Goal: Check status: Check status

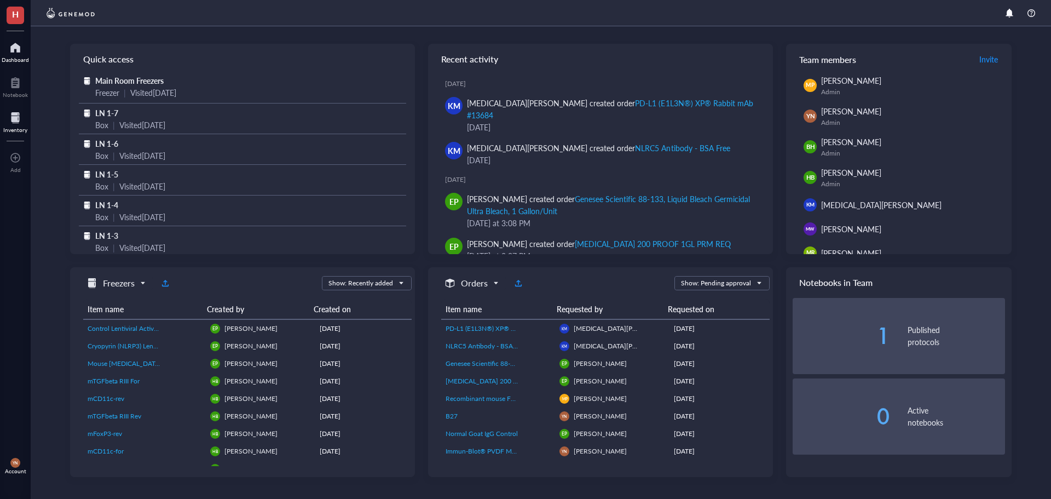
click at [18, 120] on div at bounding box center [15, 118] width 24 height 18
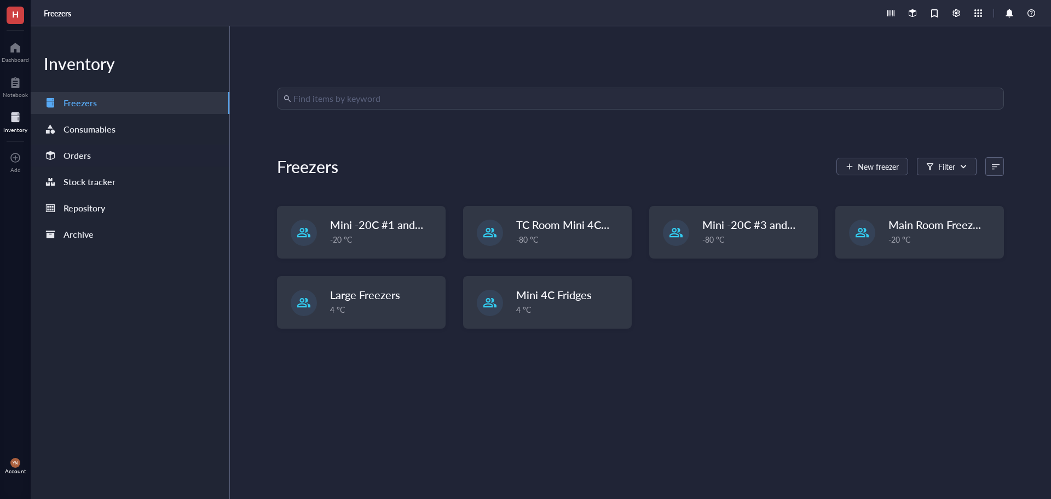
click at [89, 155] on div "Orders" at bounding box center [76, 155] width 27 height 15
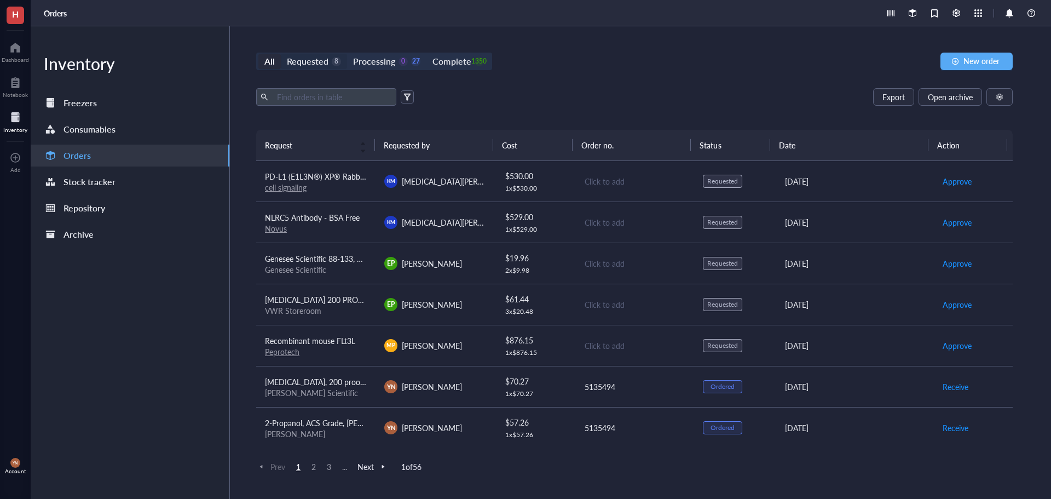
click at [314, 54] on div "Requested" at bounding box center [308, 61] width 42 height 15
click at [281, 54] on input "Requested 8" at bounding box center [281, 54] width 0 height 0
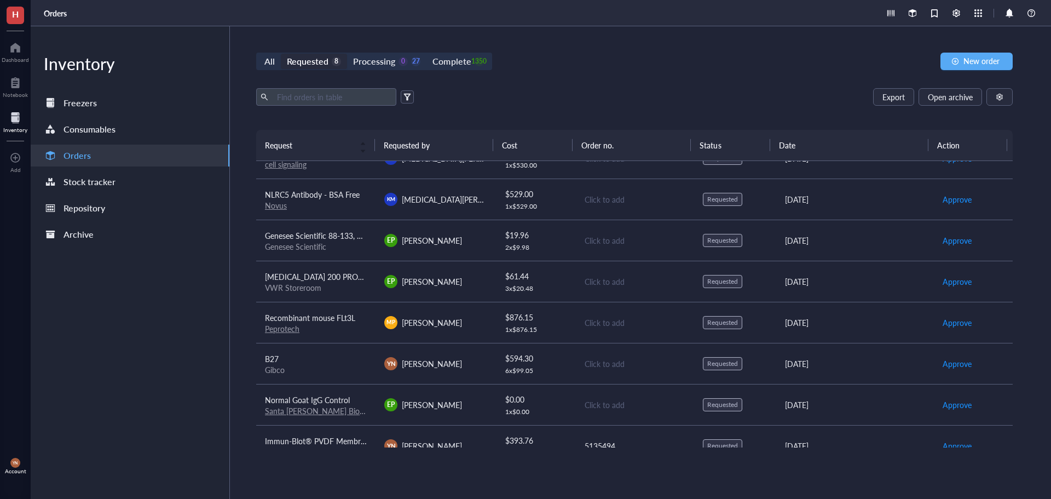
scroll to position [42, 0]
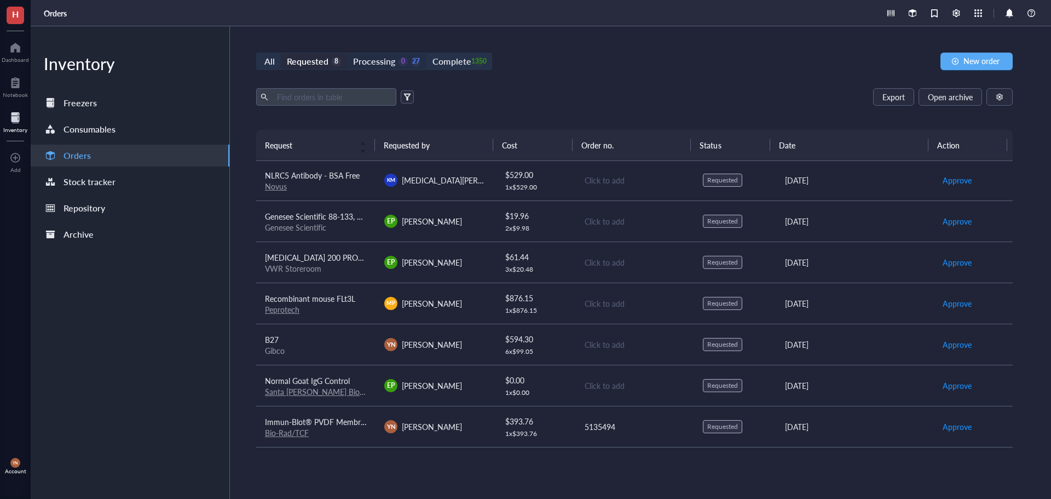
click at [375, 61] on div "Processing" at bounding box center [374, 61] width 42 height 15
click at [347, 54] on input "Processing 0 27" at bounding box center [347, 54] width 0 height 0
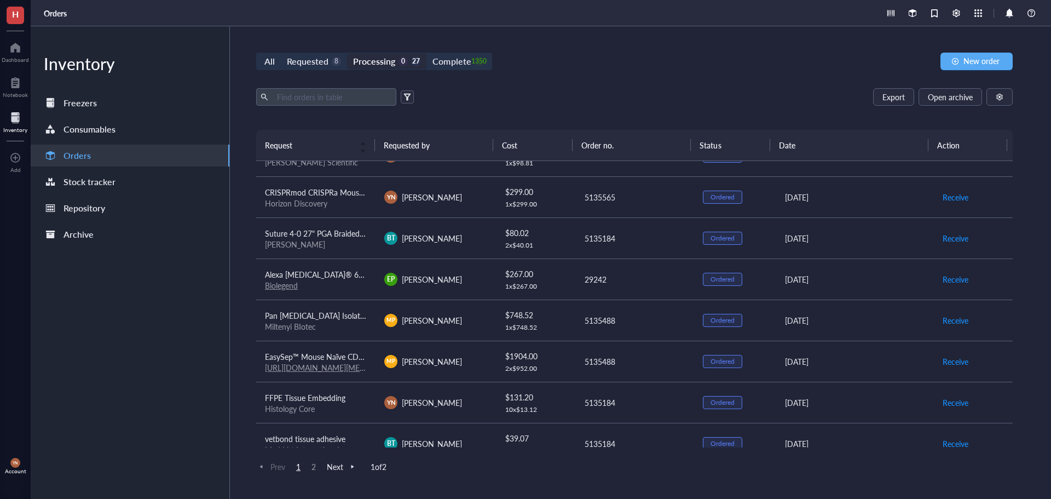
scroll to position [412, 0]
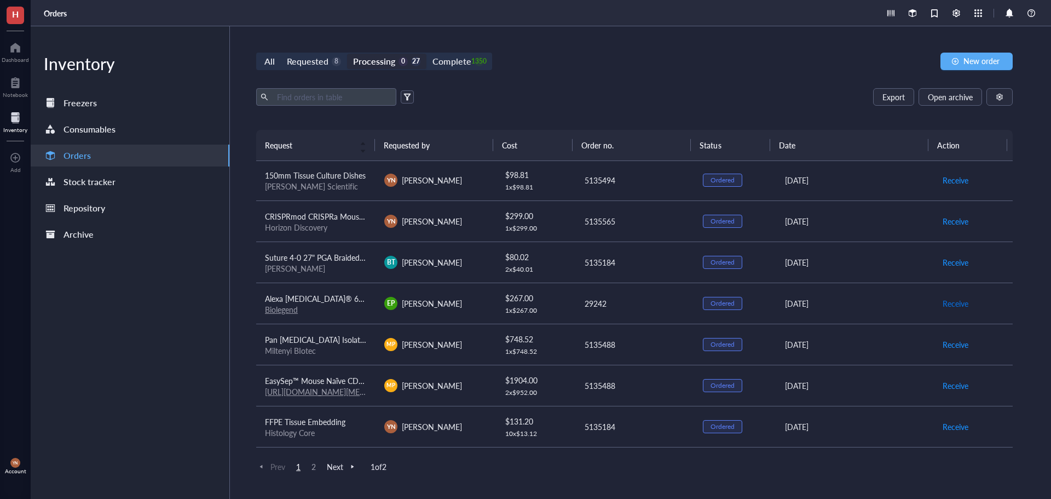
click at [948, 301] on span "Receive" at bounding box center [956, 303] width 26 height 12
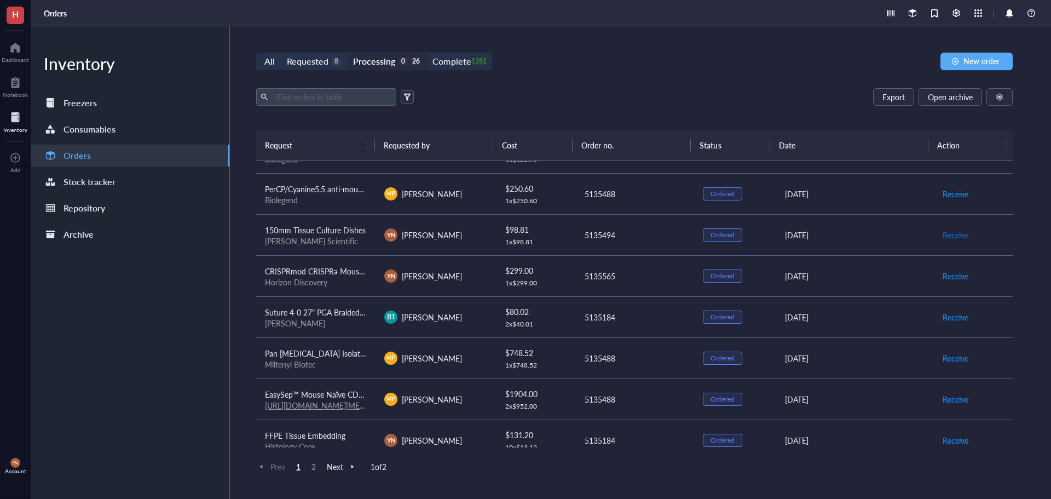
click at [947, 236] on span "Receive" at bounding box center [956, 235] width 26 height 12
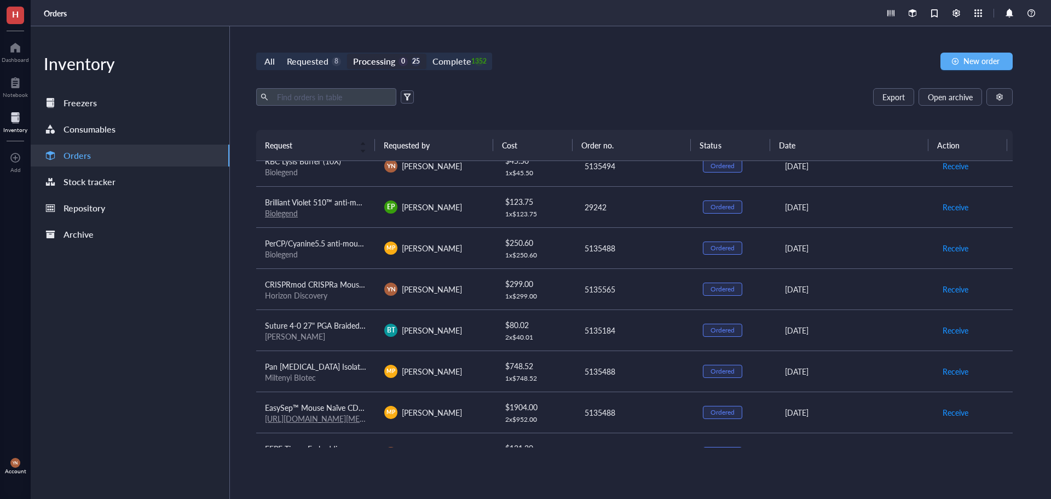
scroll to position [302, 0]
click at [946, 249] on span "Receive" at bounding box center [956, 248] width 26 height 12
click at [943, 204] on span "Receive" at bounding box center [956, 207] width 26 height 12
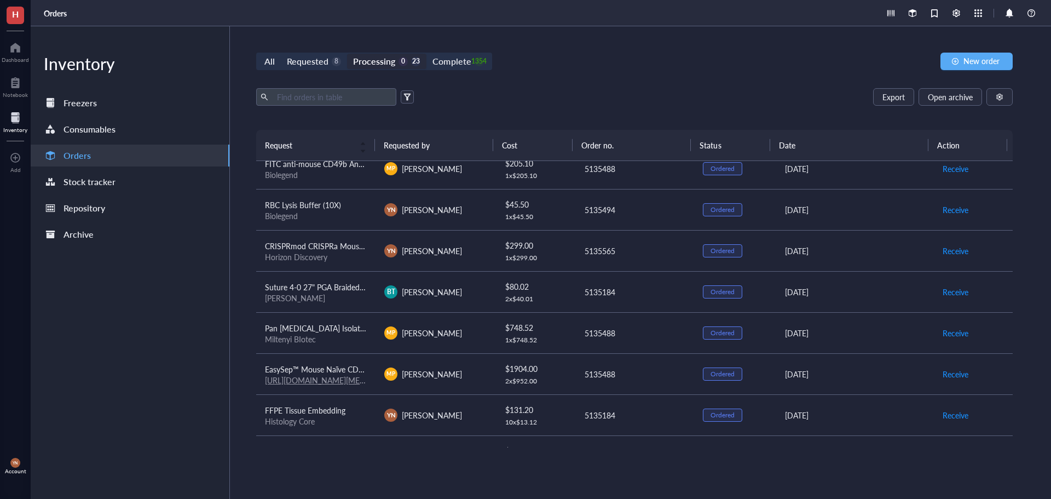
scroll to position [247, 0]
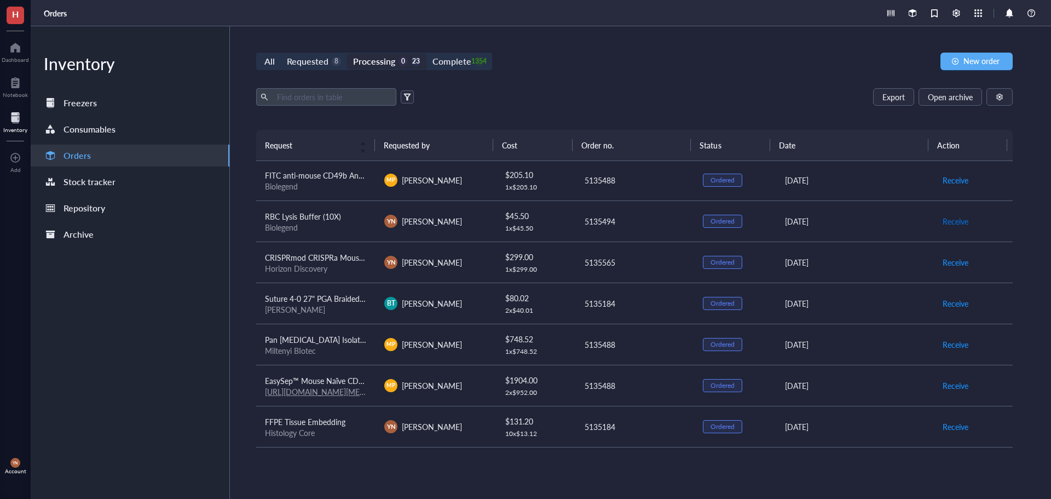
click at [952, 216] on span "Receive" at bounding box center [956, 221] width 26 height 12
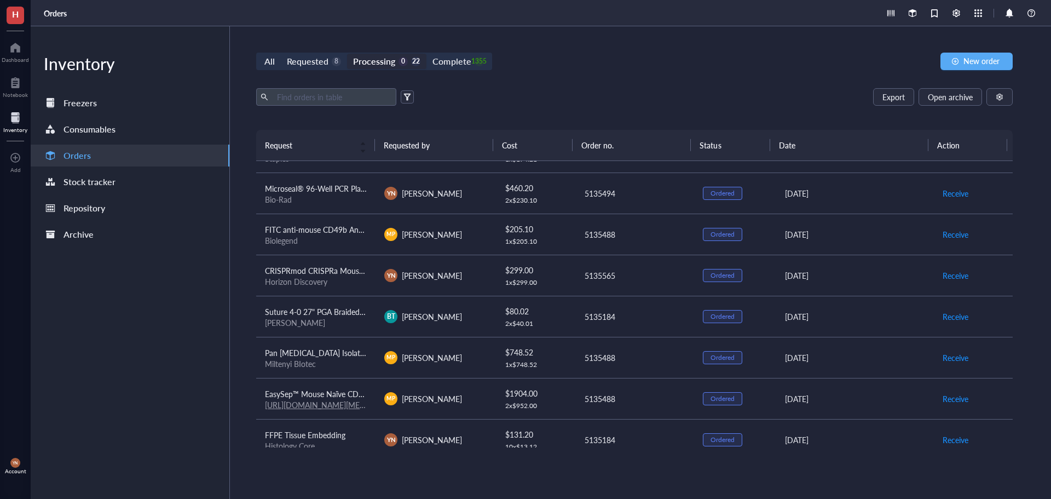
scroll to position [193, 0]
click at [946, 235] on span "Receive" at bounding box center [956, 235] width 26 height 12
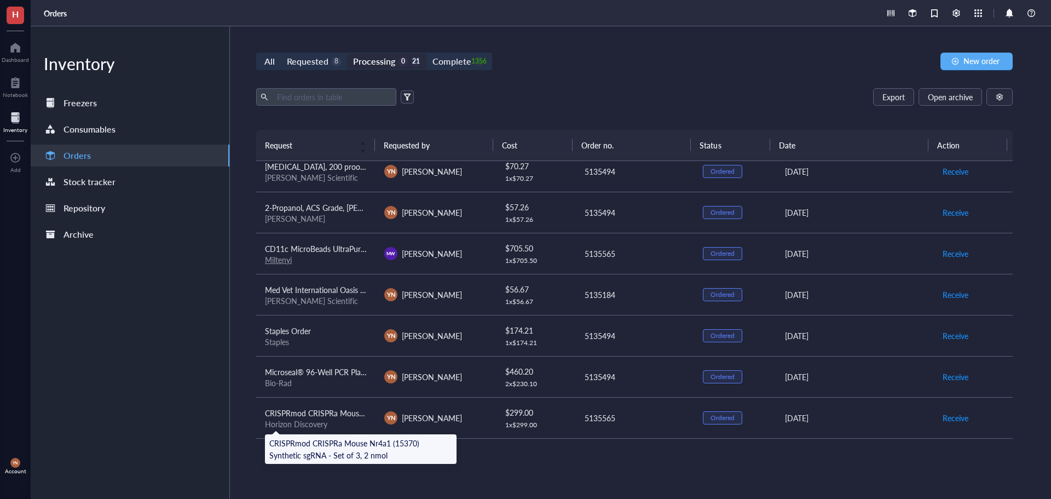
scroll to position [0, 0]
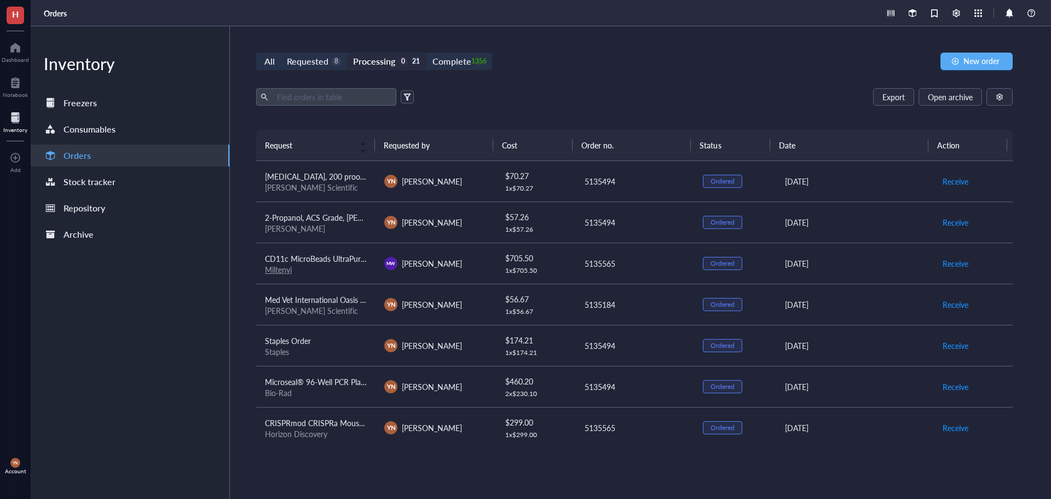
click at [586, 67] on div "All Requested 8 Processing 0 21 Complete 1356 New order" at bounding box center [634, 62] width 756 height 18
click at [323, 71] on div "All Requested 8 Processing 0 21 Complete 1356 New order Export Open archive Req…" at bounding box center [634, 262] width 809 height 472
click at [339, 61] on div "8" at bounding box center [336, 61] width 9 height 9
click at [281, 54] on input "Requested 8" at bounding box center [281, 54] width 0 height 0
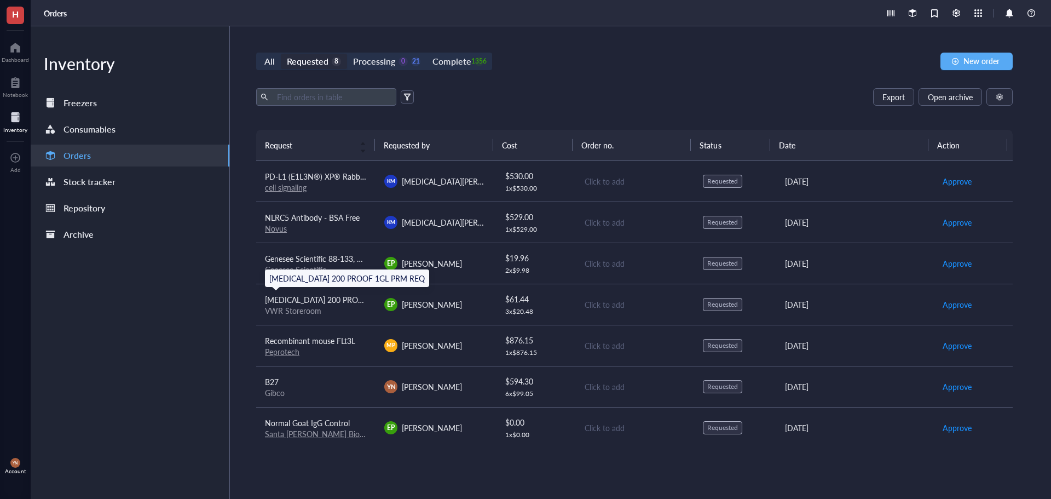
click at [344, 304] on span "[MEDICAL_DATA] 200 PROOF 1GL PRM REQ" at bounding box center [342, 299] width 155 height 11
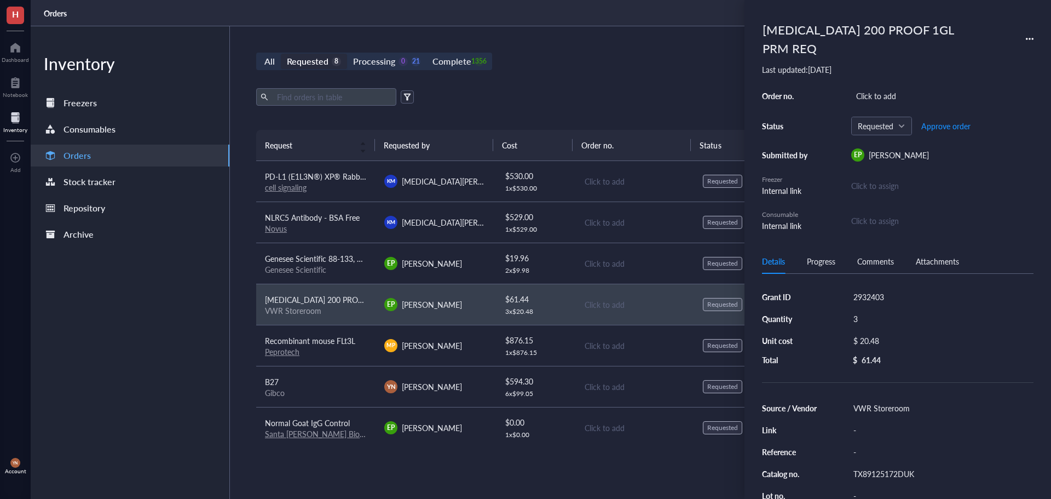
click at [1024, 27] on div "[MEDICAL_DATA] 200 PROOF 1GL PRM REQ" at bounding box center [898, 39] width 272 height 43
click at [1027, 35] on icon at bounding box center [1030, 39] width 8 height 8
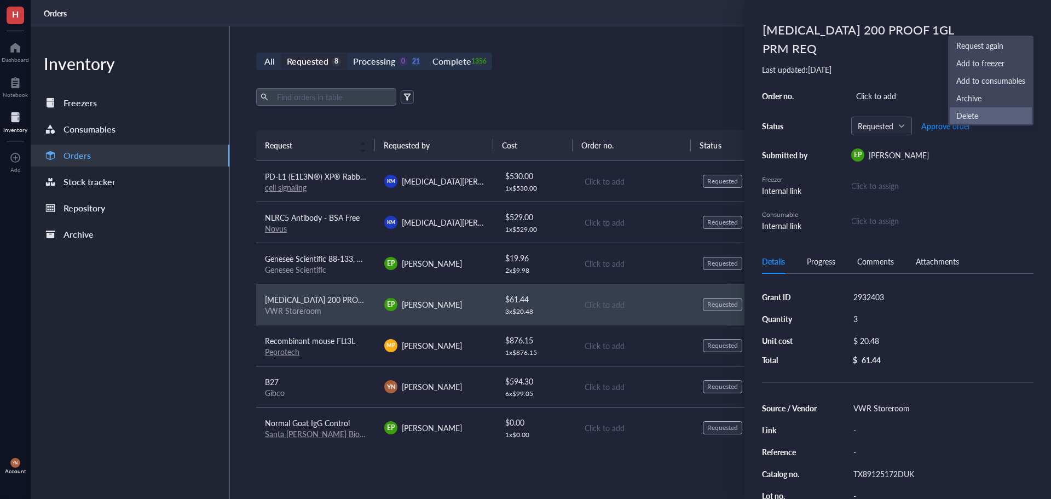
click at [984, 117] on span "Delete" at bounding box center [990, 115] width 69 height 12
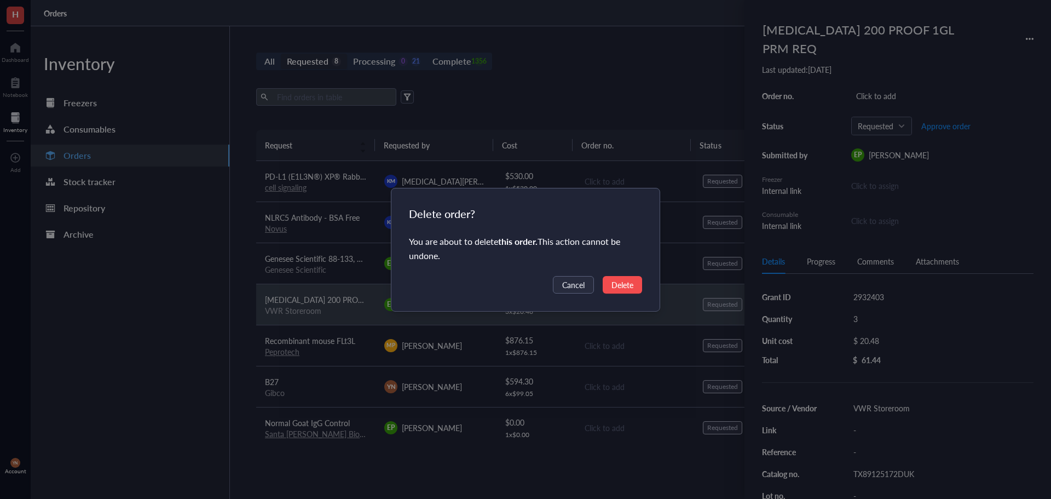
click at [631, 282] on span "Delete" at bounding box center [622, 285] width 22 height 12
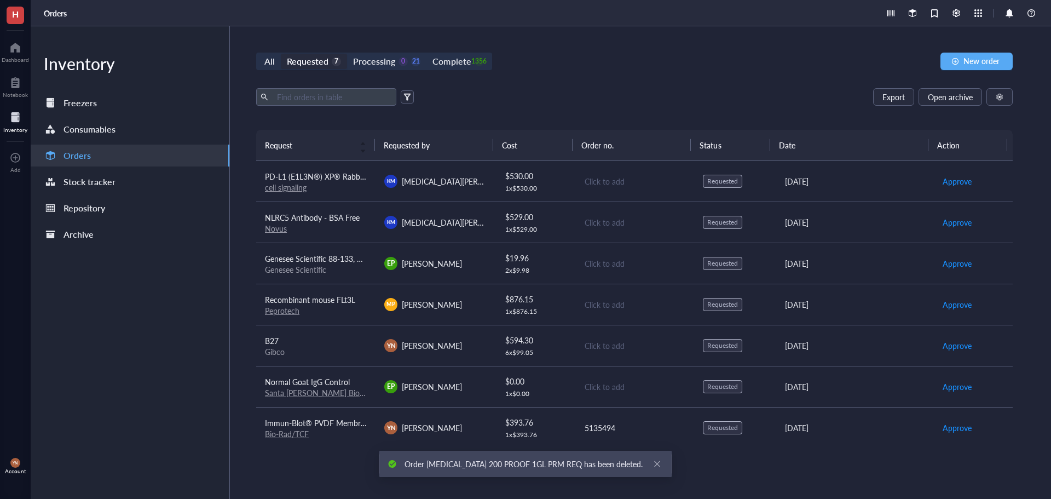
click at [326, 253] on span "Genesee Scientific 88-133, Liquid Bleach Germicidal Ultra Bleach, 1 Gallon/Unit" at bounding box center [399, 258] width 268 height 11
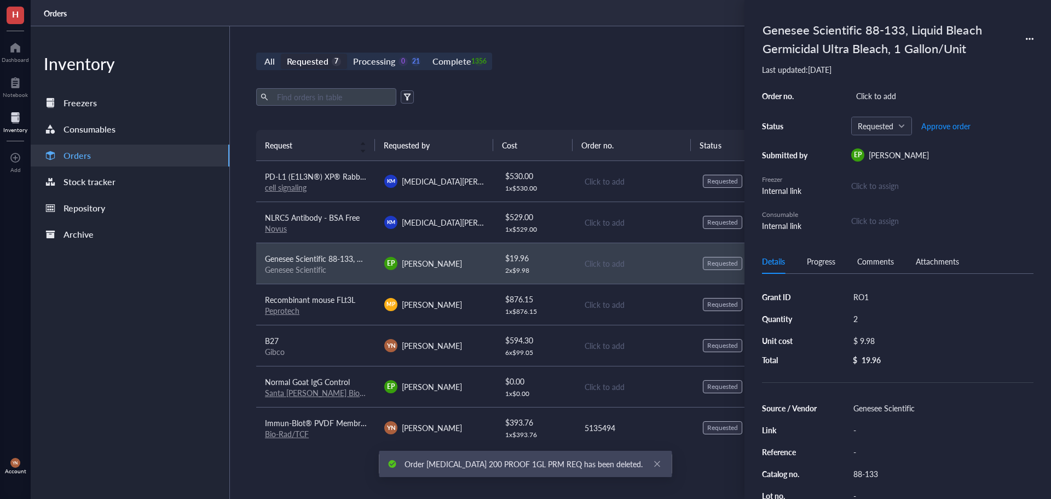
click at [584, 88] on div "Export Open archive" at bounding box center [634, 97] width 756 height 18
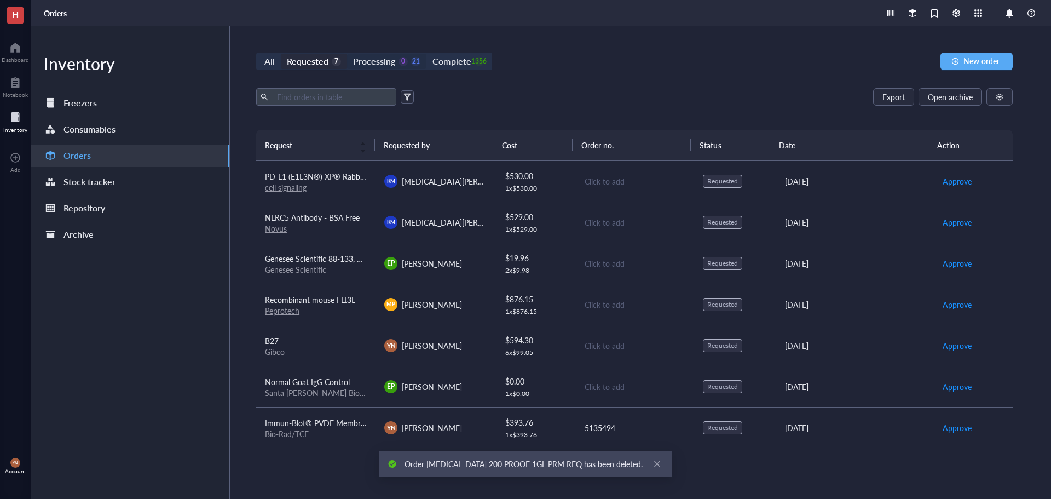
click at [369, 56] on div "Processing" at bounding box center [374, 61] width 42 height 15
click at [347, 54] on input "Processing 0 21" at bounding box center [347, 54] width 0 height 0
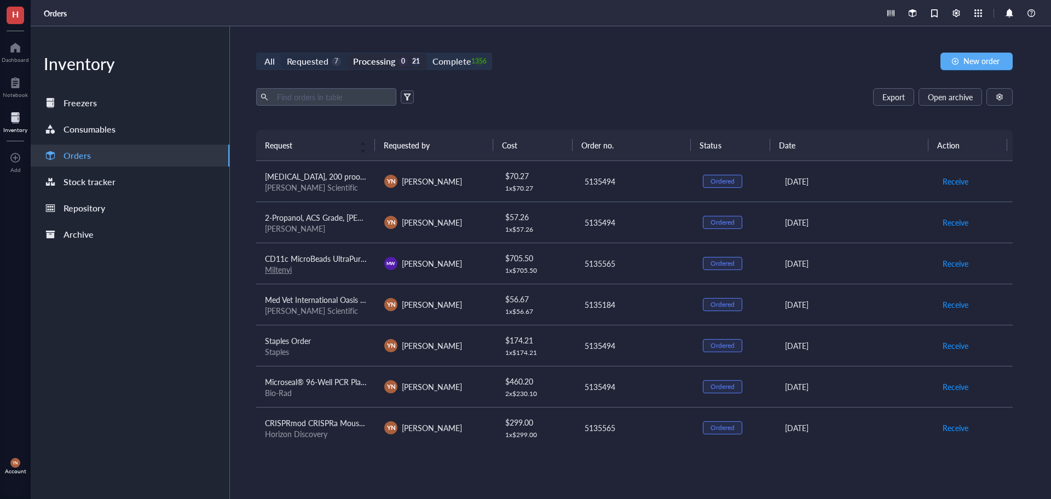
click at [336, 55] on div "Requested 7" at bounding box center [314, 61] width 54 height 15
click at [281, 54] on input "Requested 7" at bounding box center [281, 54] width 0 height 0
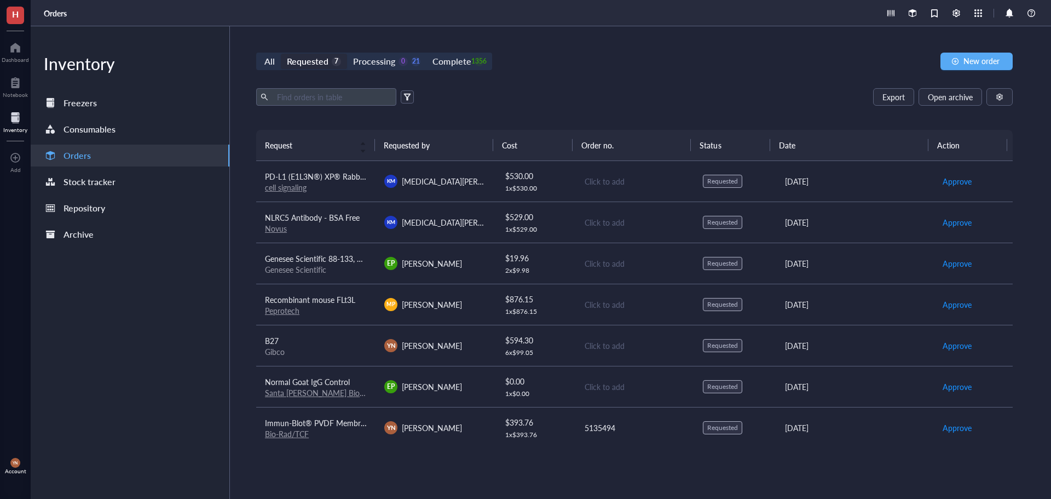
click at [336, 305] on div "Recombinant mouse FLt3L" at bounding box center [316, 299] width 102 height 12
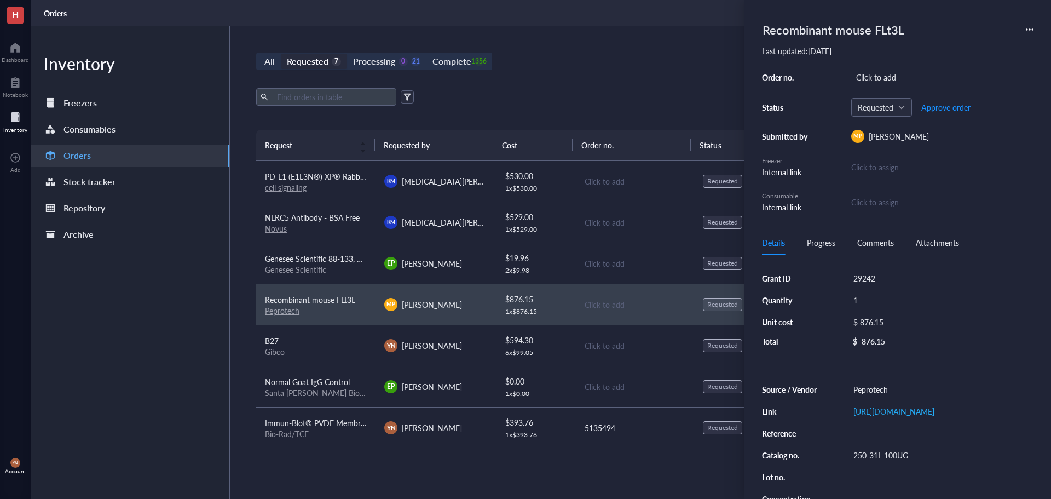
click at [685, 44] on div "All Requested 7 Processing 0 21 Complete 1356 New order Export Open archive Req…" at bounding box center [634, 262] width 809 height 472
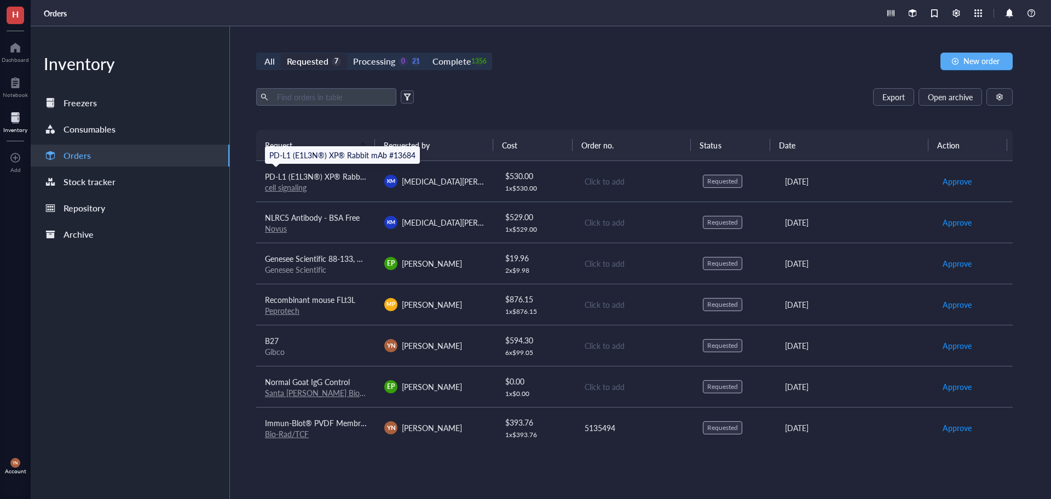
click at [341, 174] on span "PD-L1 (E1L3N®) XP® Rabbit mAb #13684" at bounding box center [338, 176] width 146 height 11
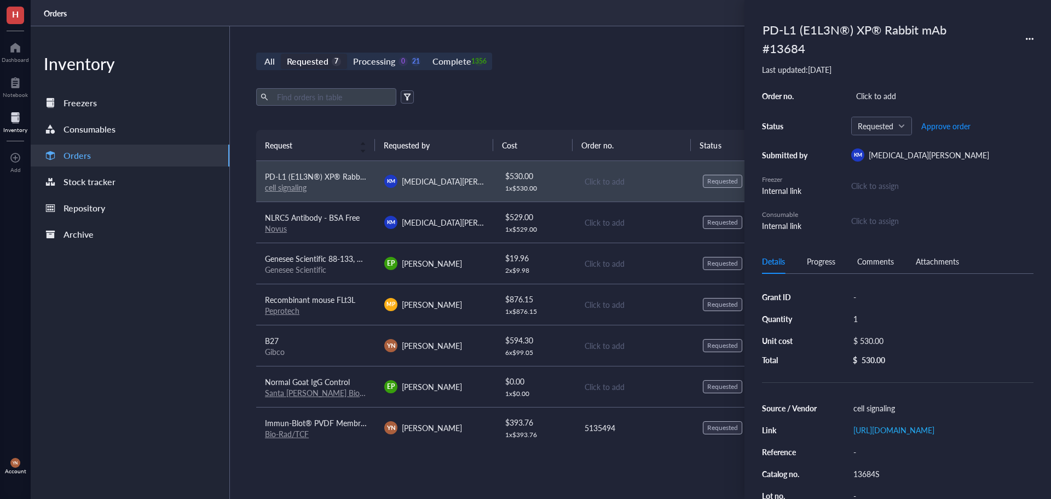
click at [572, 75] on div "All Requested 7 Processing 0 21 Complete 1356 New order Export Open archive Req…" at bounding box center [634, 262] width 809 height 472
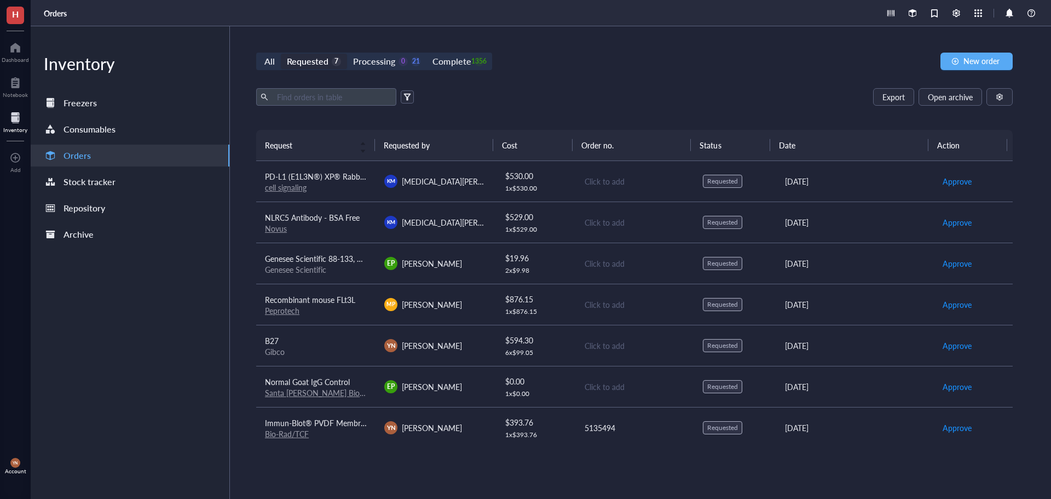
scroll to position [1, 0]
click at [389, 58] on div "Processing" at bounding box center [374, 61] width 42 height 15
click at [347, 54] on input "Processing 0 21" at bounding box center [347, 54] width 0 height 0
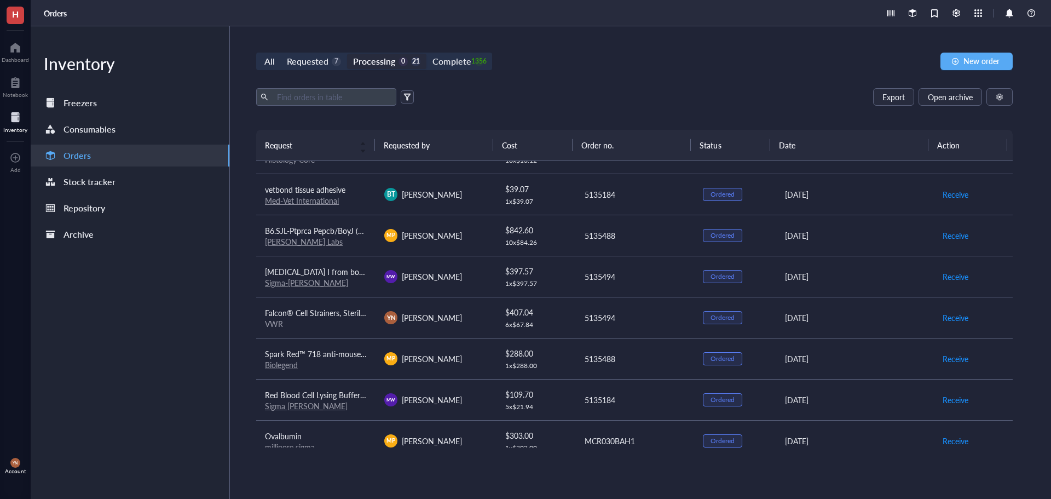
scroll to position [439, 0]
click at [345, 273] on span "[MEDICAL_DATA] I from bovine pancreas,Type IV, lyophilized powder, ≥2,000 Kunit…" at bounding box center [436, 270] width 342 height 11
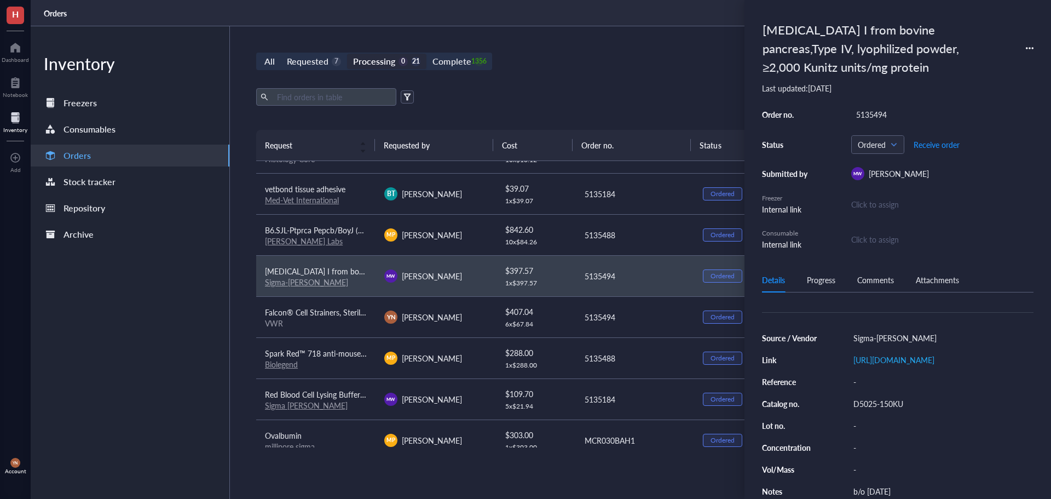
scroll to position [0, 0]
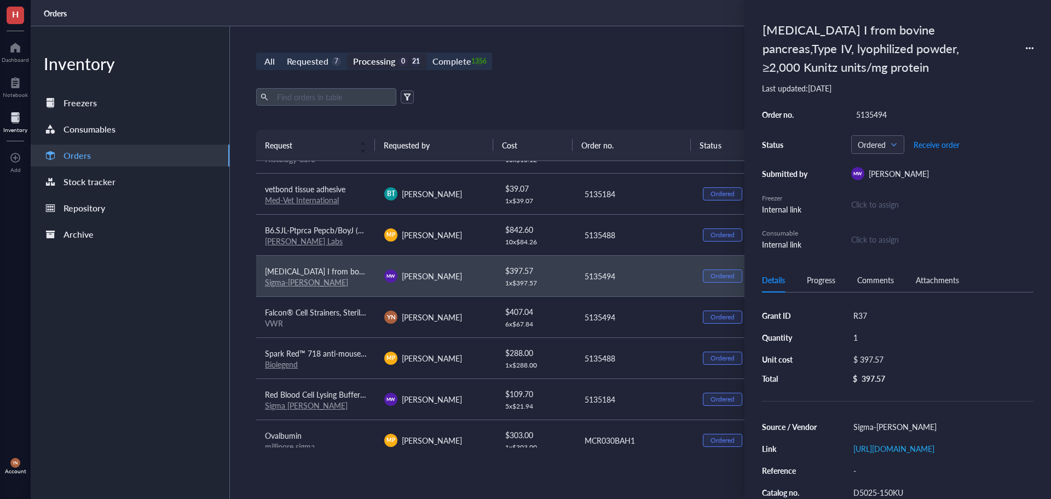
click at [820, 285] on div "Progress" at bounding box center [821, 280] width 28 height 12
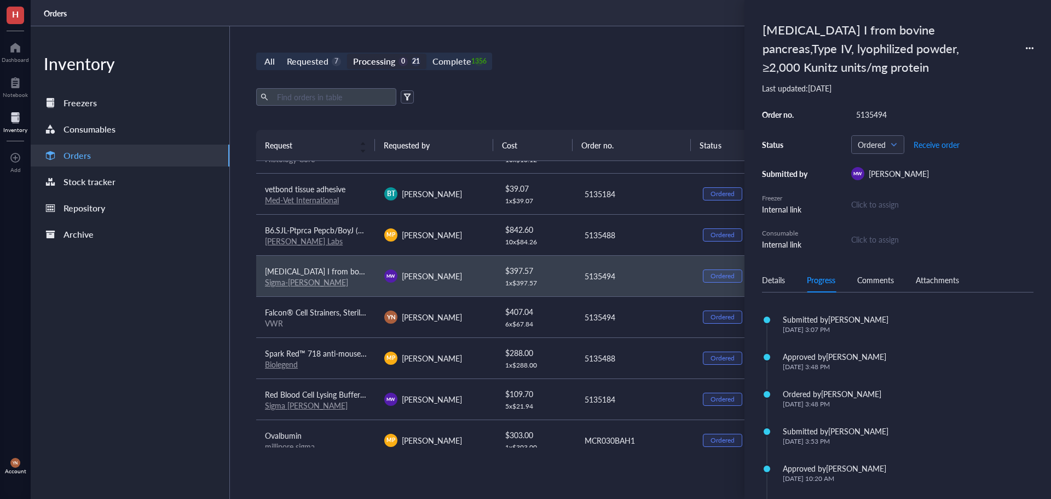
click at [774, 283] on div "Details" at bounding box center [773, 280] width 23 height 12
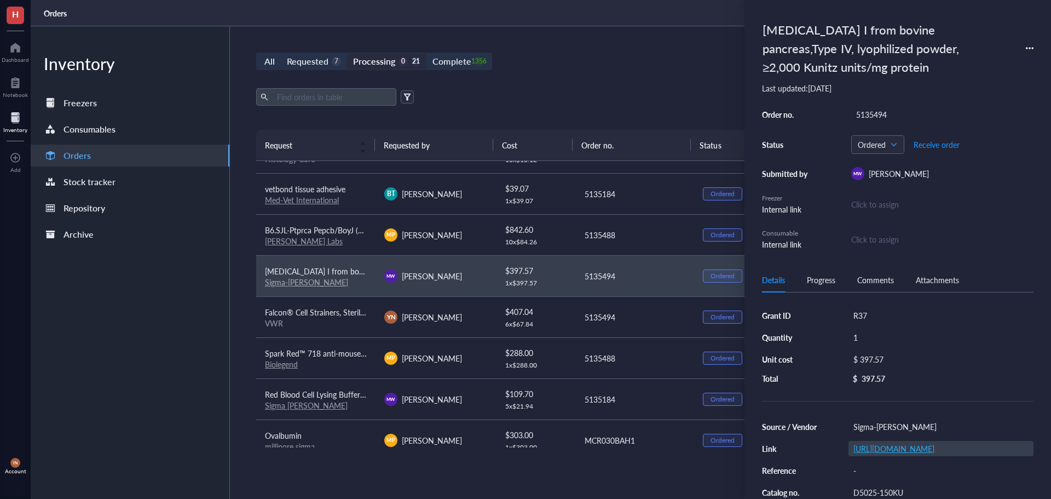
click at [861, 454] on link "[URL][DOMAIN_NAME]" at bounding box center [893, 448] width 81 height 11
